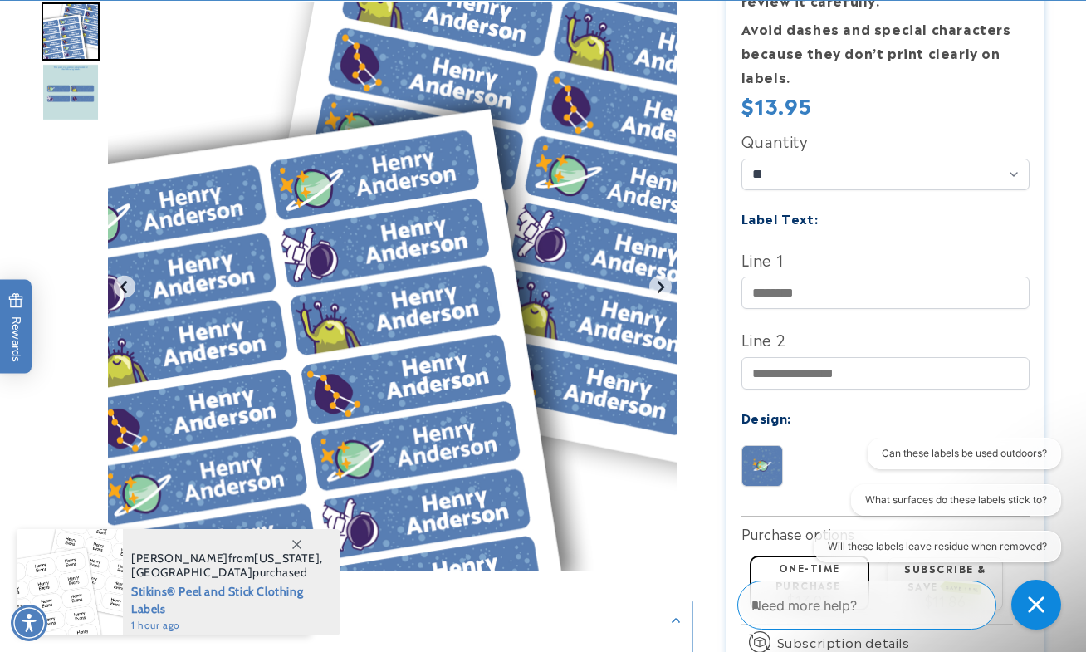
scroll to position [511, 0]
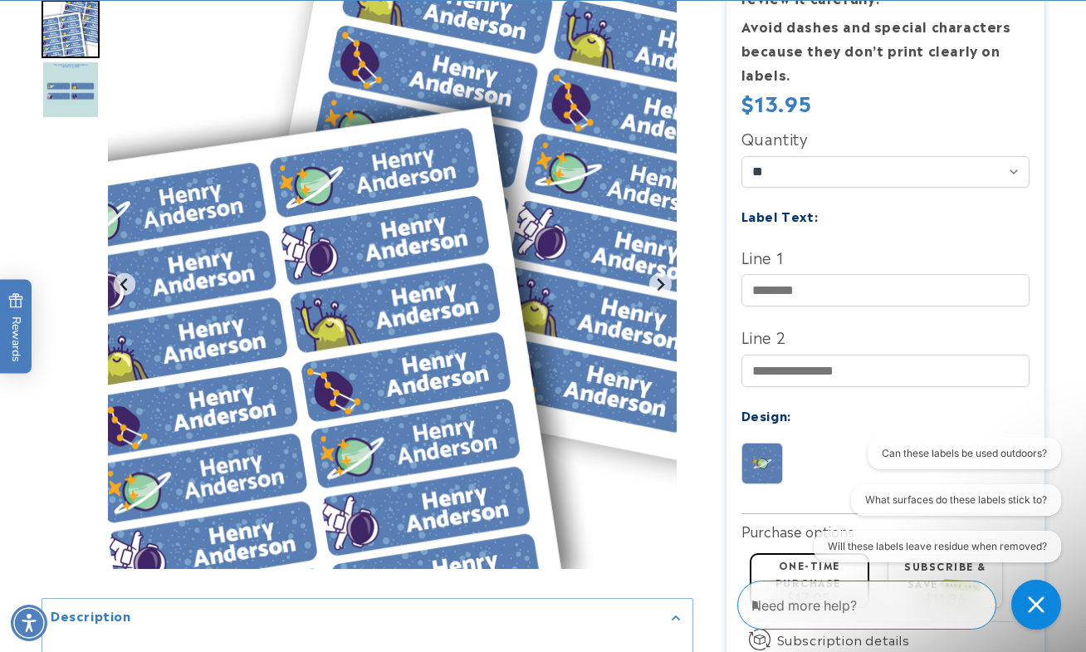
click at [757, 456] on img at bounding box center [762, 463] width 40 height 40
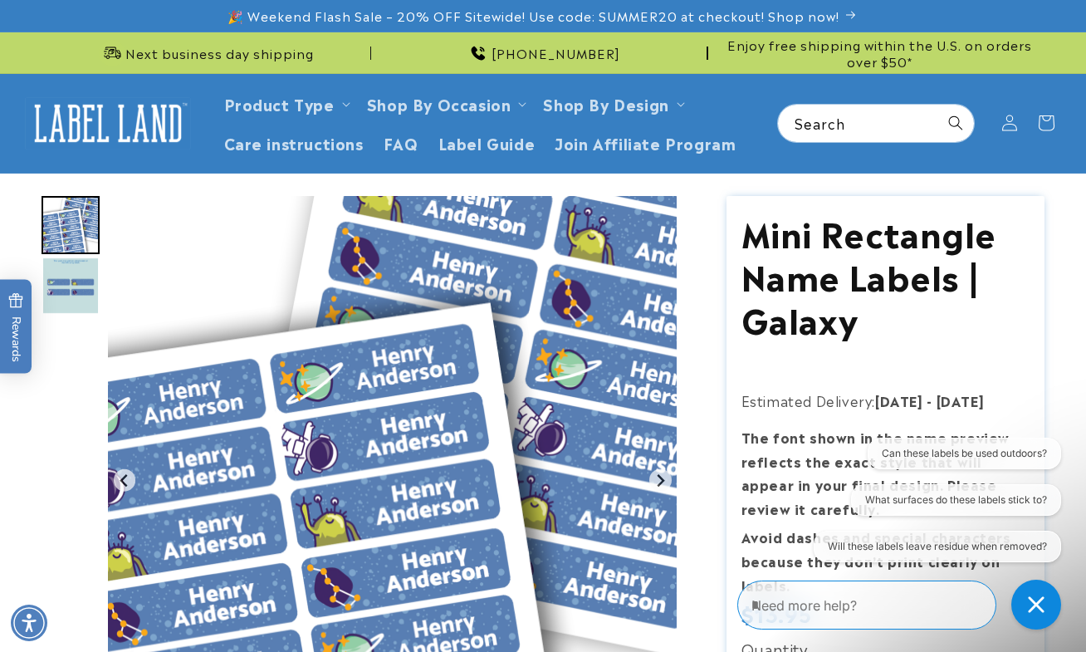
scroll to position [0, 0]
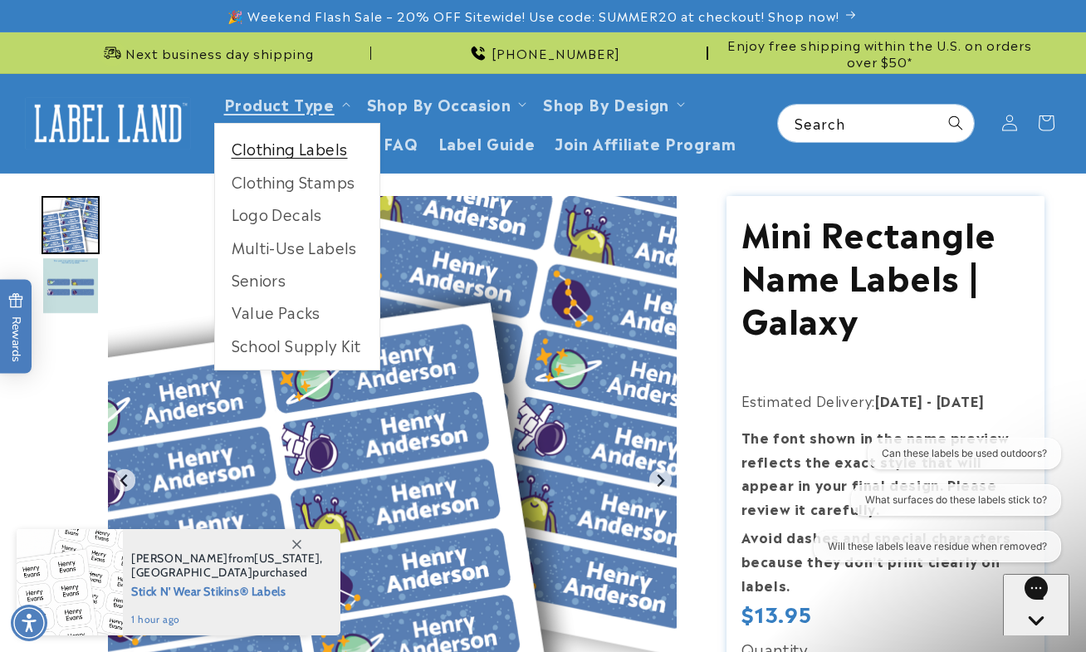
click at [284, 144] on link "Clothing Labels" at bounding box center [297, 148] width 164 height 32
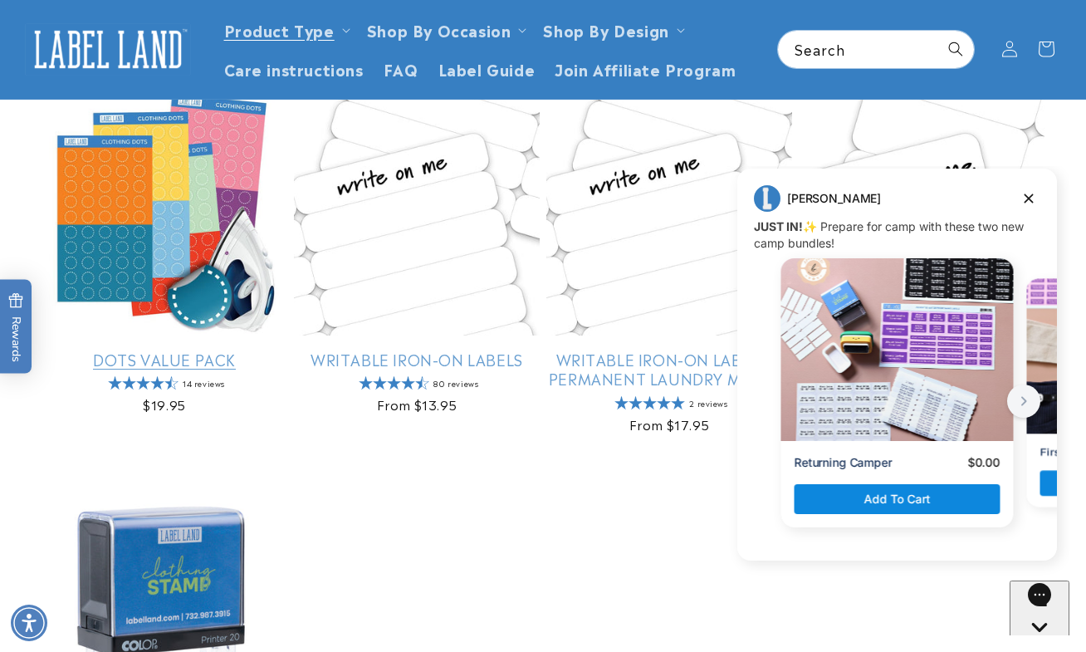
scroll to position [935, 0]
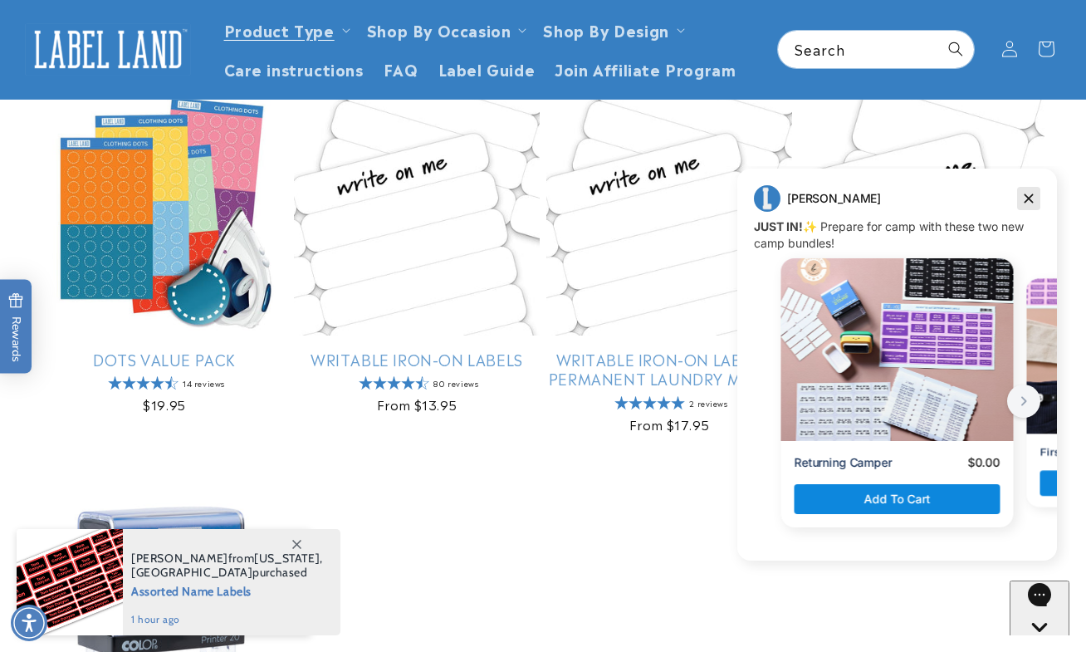
click at [1026, 193] on icon "Dismiss campaign" at bounding box center [1029, 198] width 17 height 20
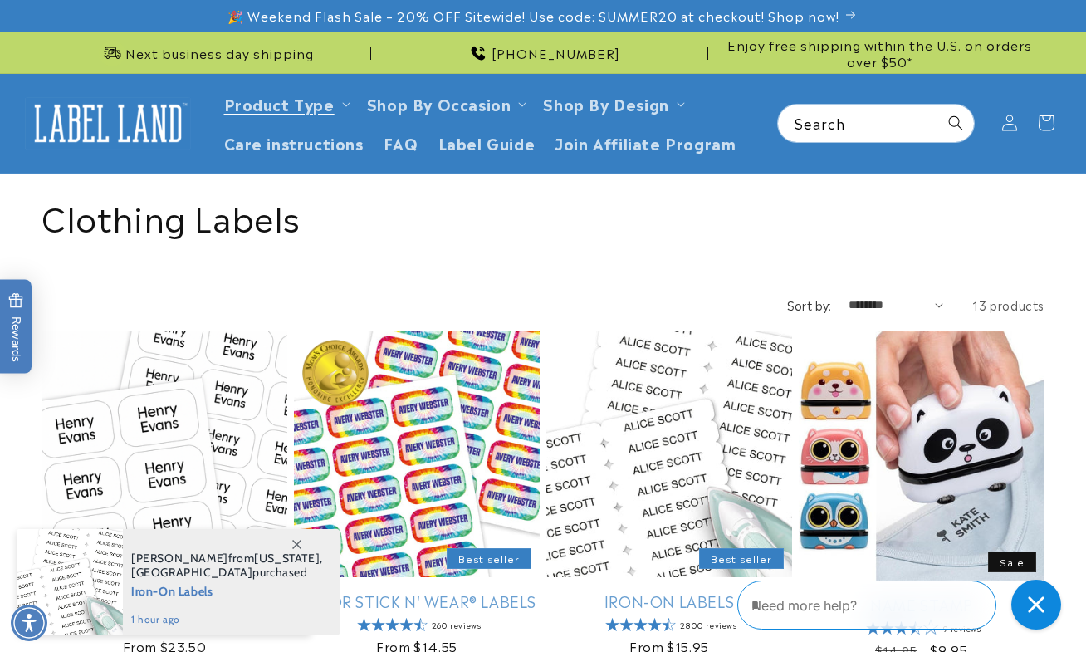
scroll to position [0, 0]
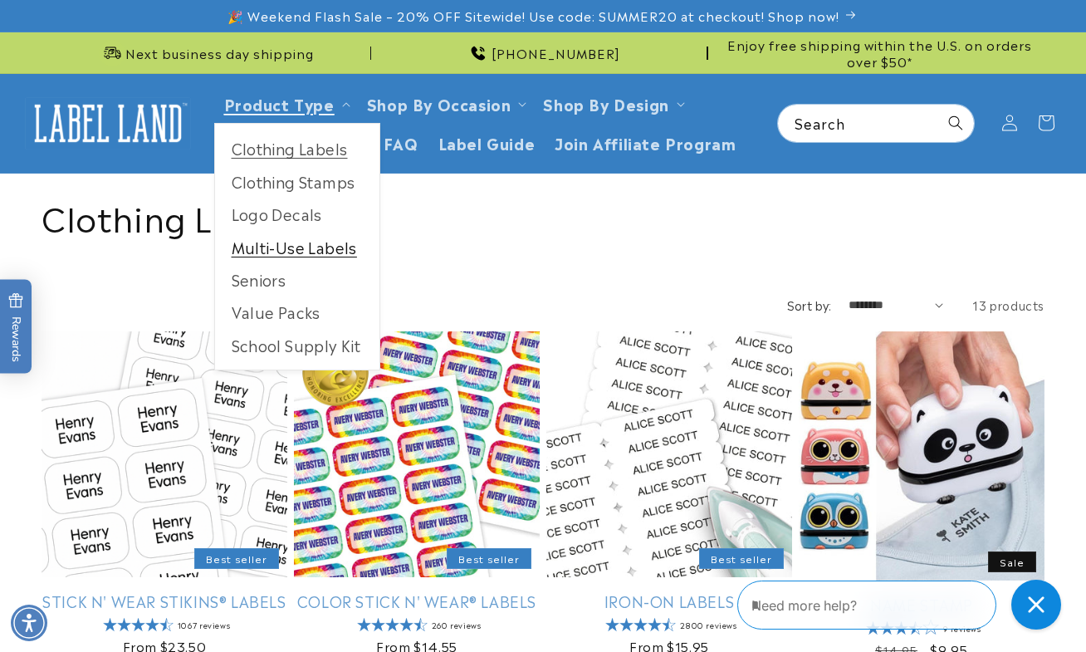
click at [282, 248] on link "Multi-Use Labels" at bounding box center [297, 247] width 164 height 32
